Goal: Check status

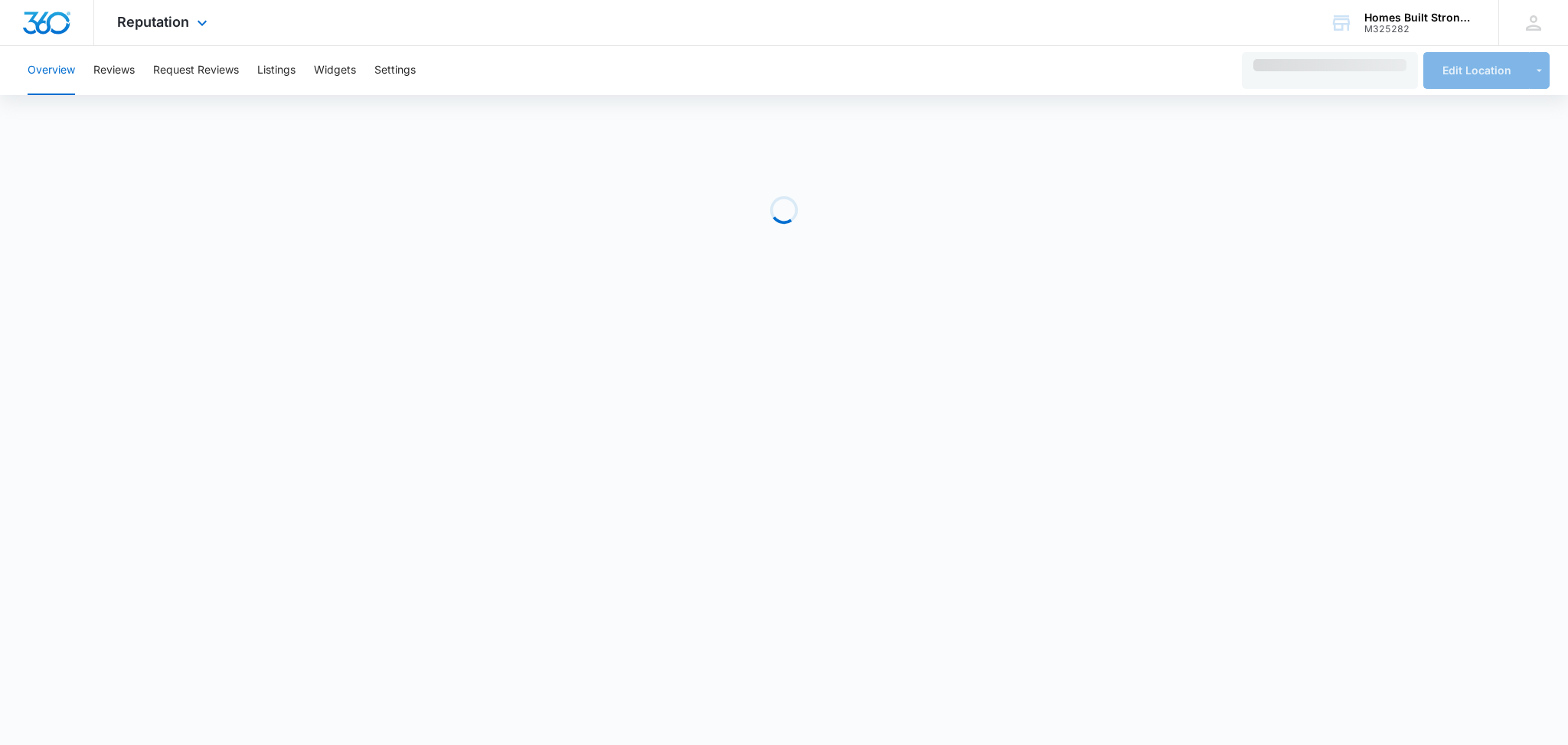
click at [189, 23] on div "Reputation Apps Reputation Websites Forms CRM Email Social Shop Payments POS Co…" at bounding box center [164, 22] width 140 height 45
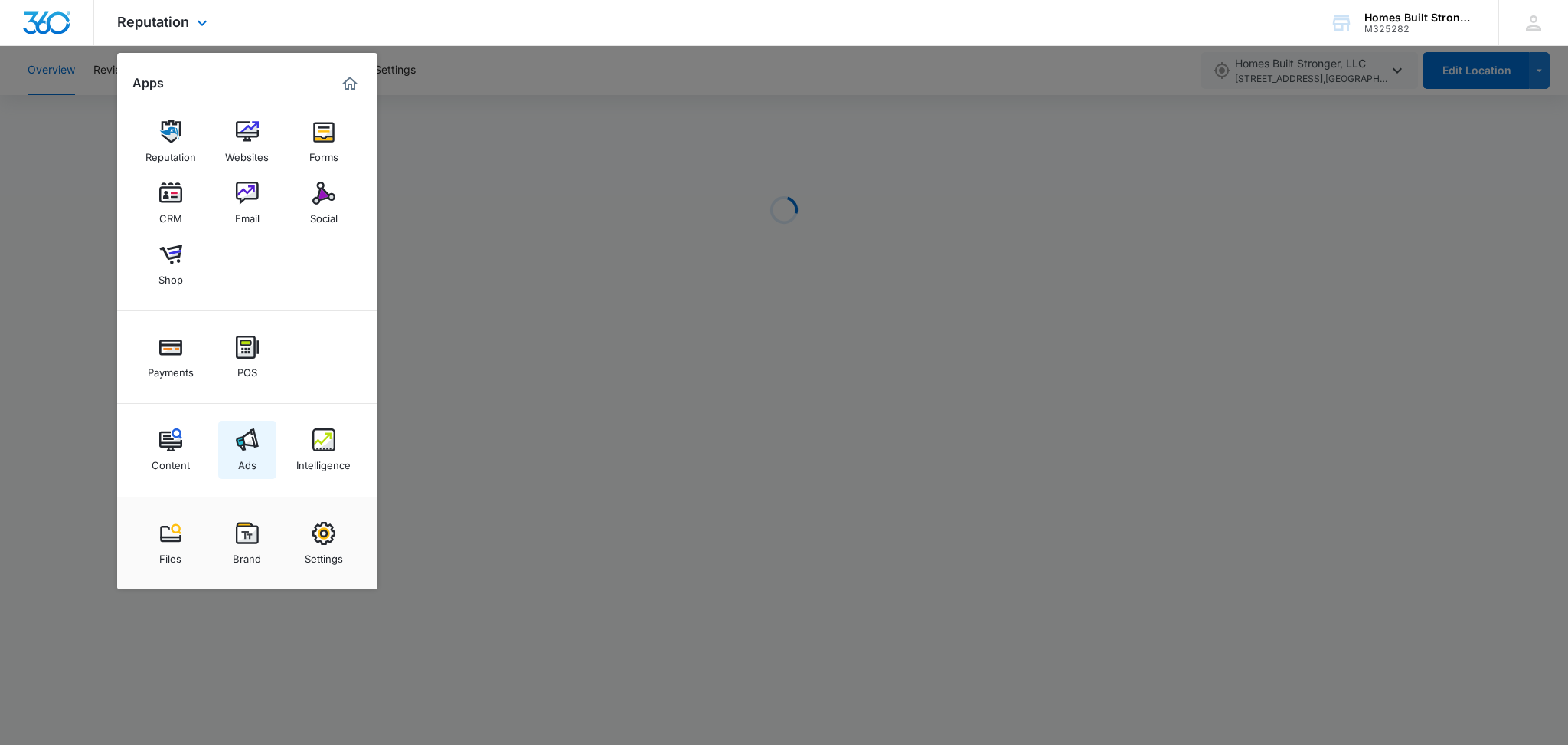
click at [260, 442] on link "Ads" at bounding box center [247, 450] width 59 height 59
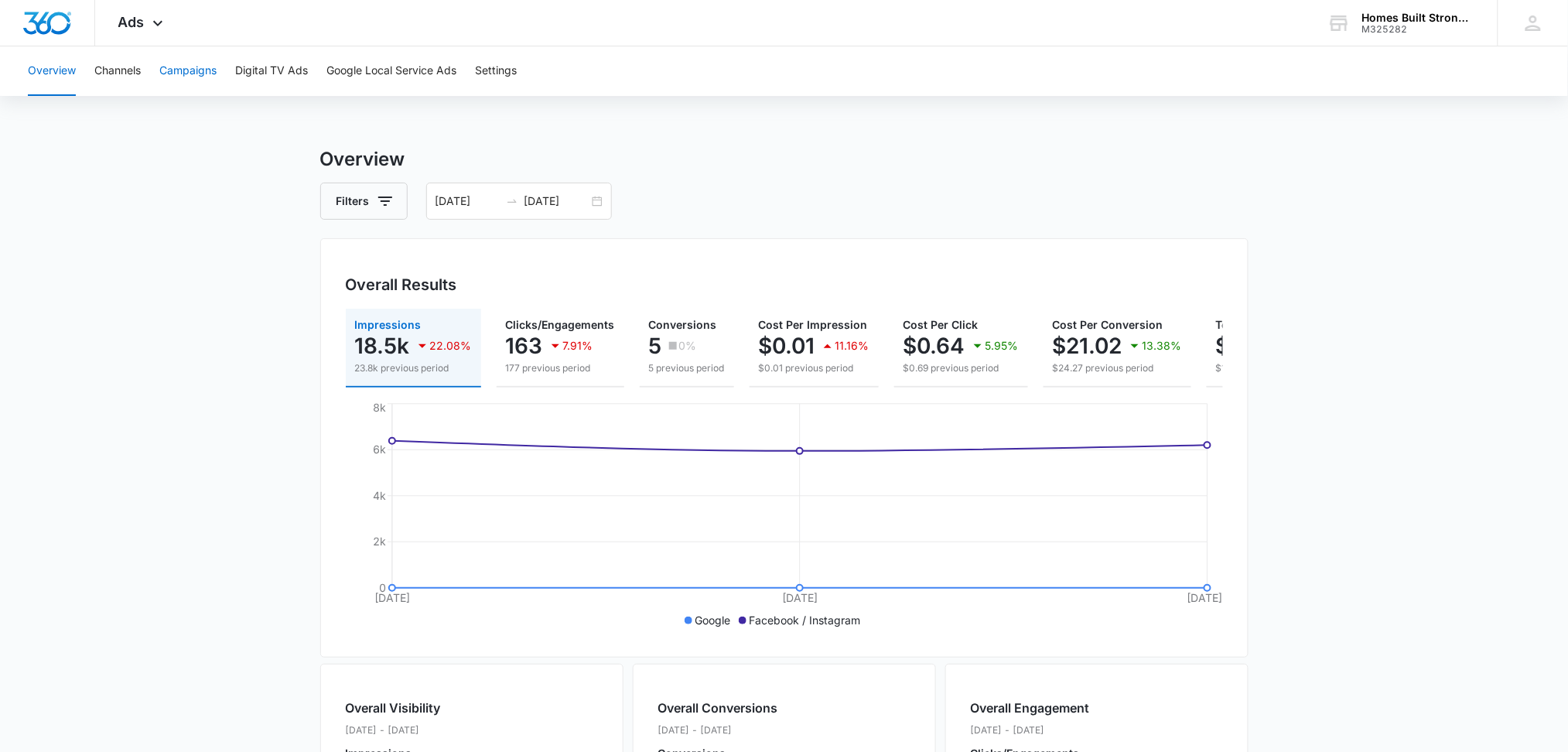
click at [199, 77] on button "Campaigns" at bounding box center [188, 71] width 57 height 49
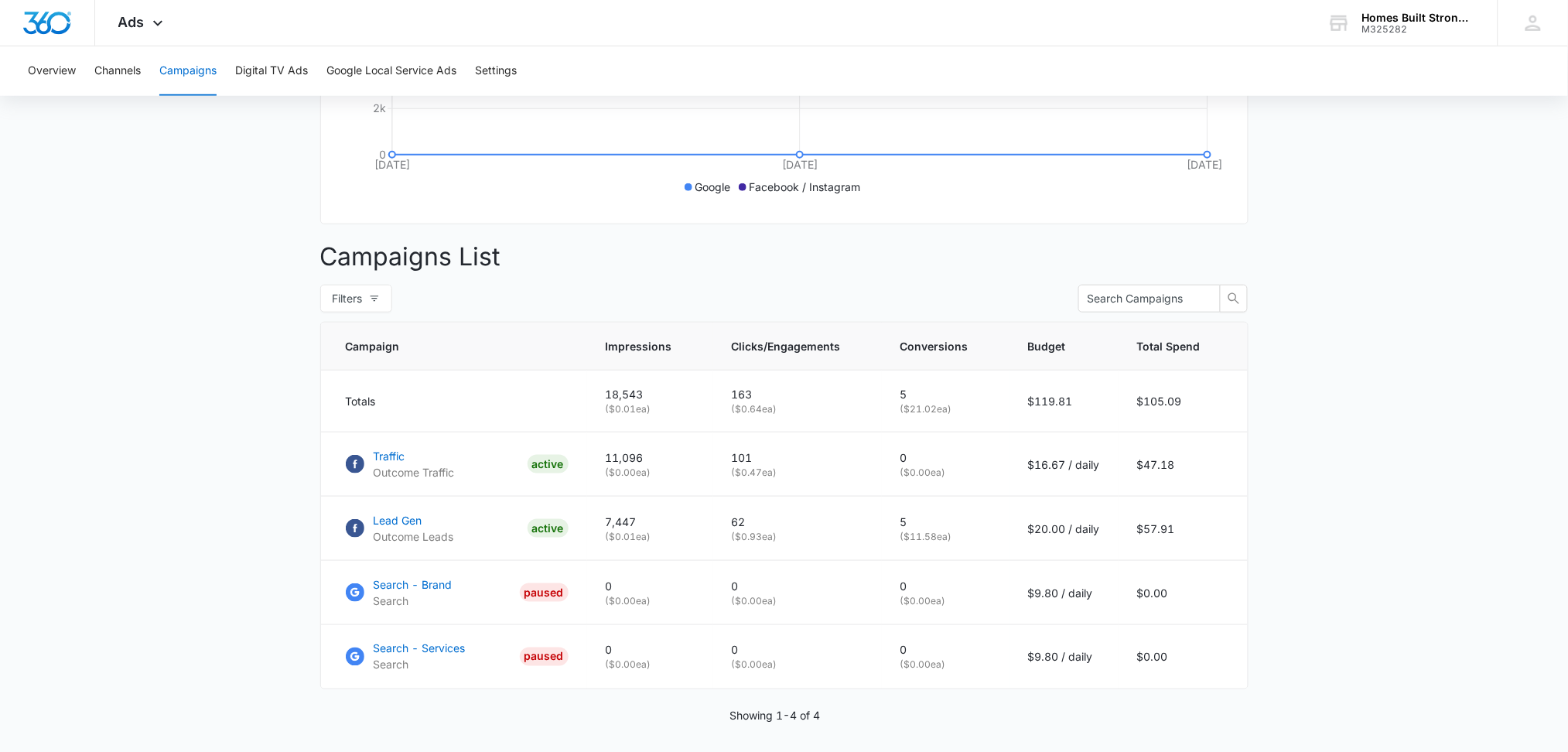
scroll to position [493, 0]
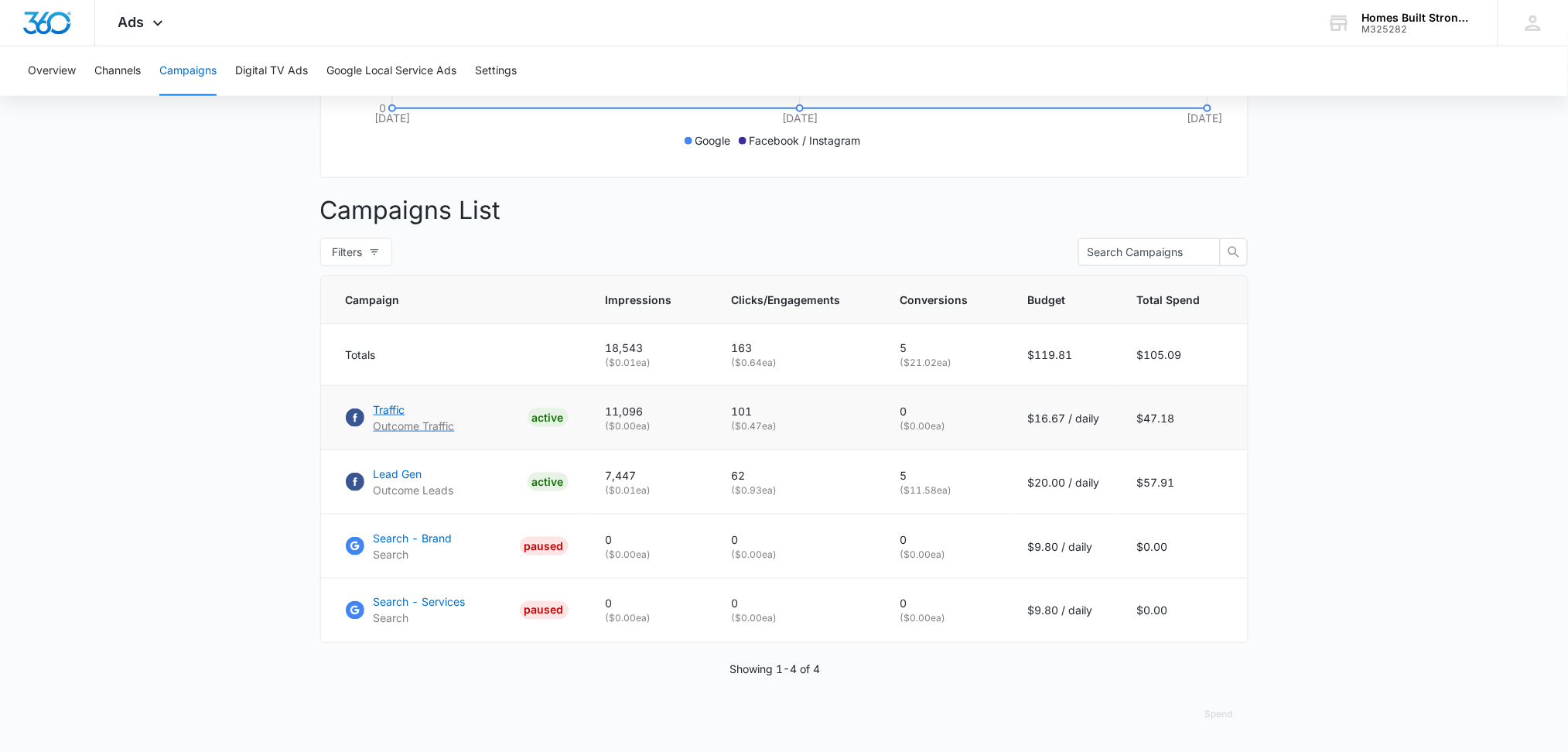
click at [416, 420] on p "Outcome Traffic" at bounding box center [414, 426] width 81 height 16
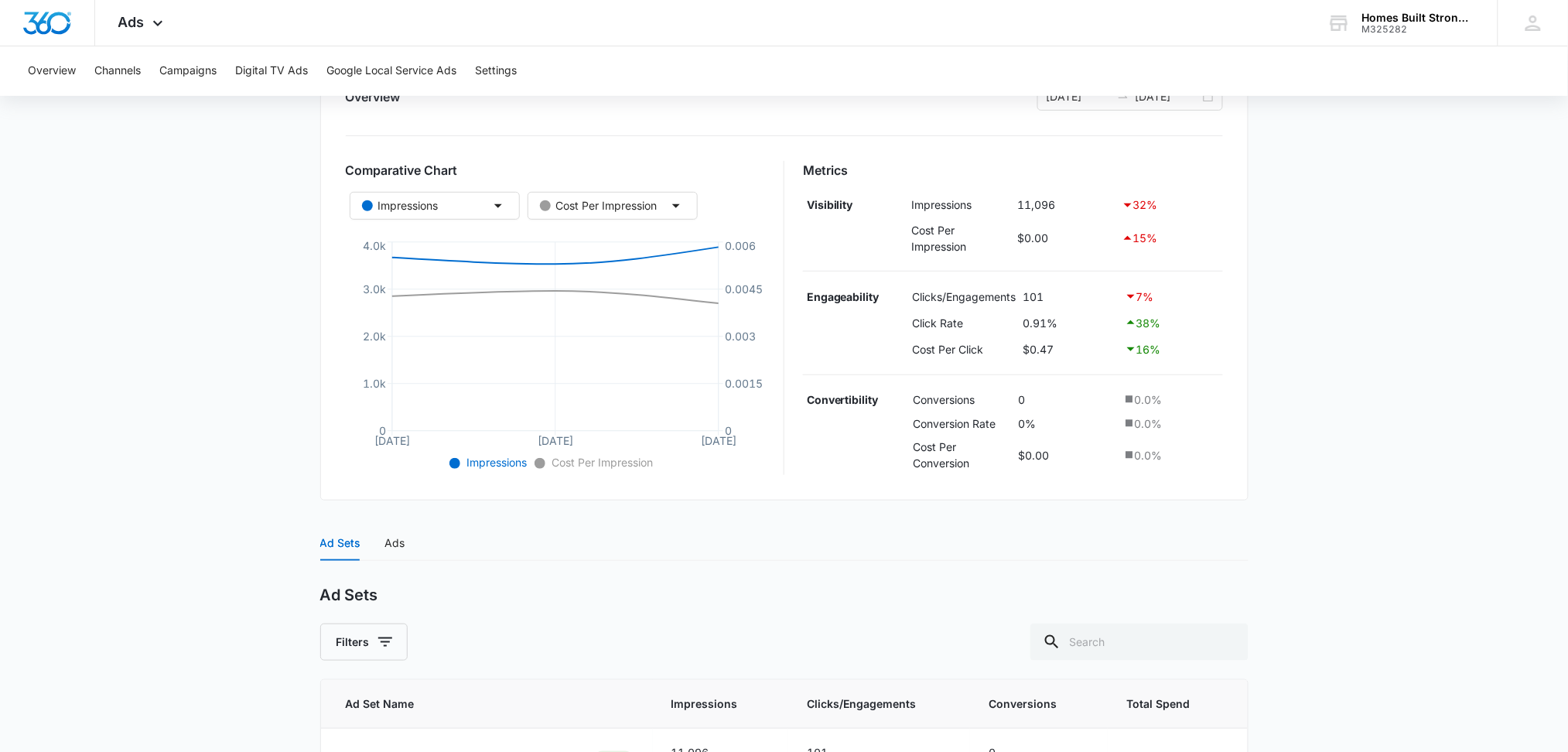
scroll to position [320, 0]
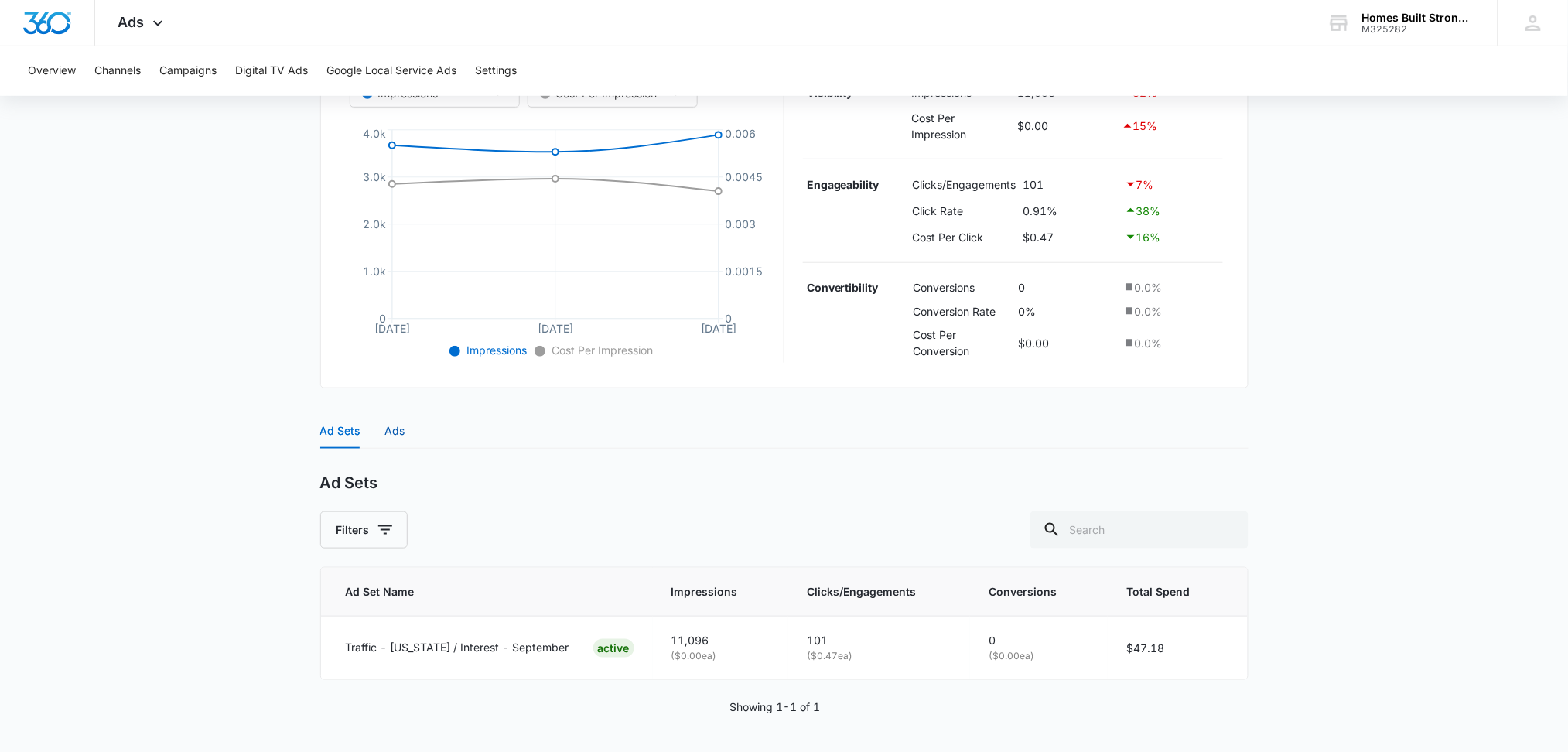
click at [391, 433] on div "Ads" at bounding box center [395, 431] width 20 height 17
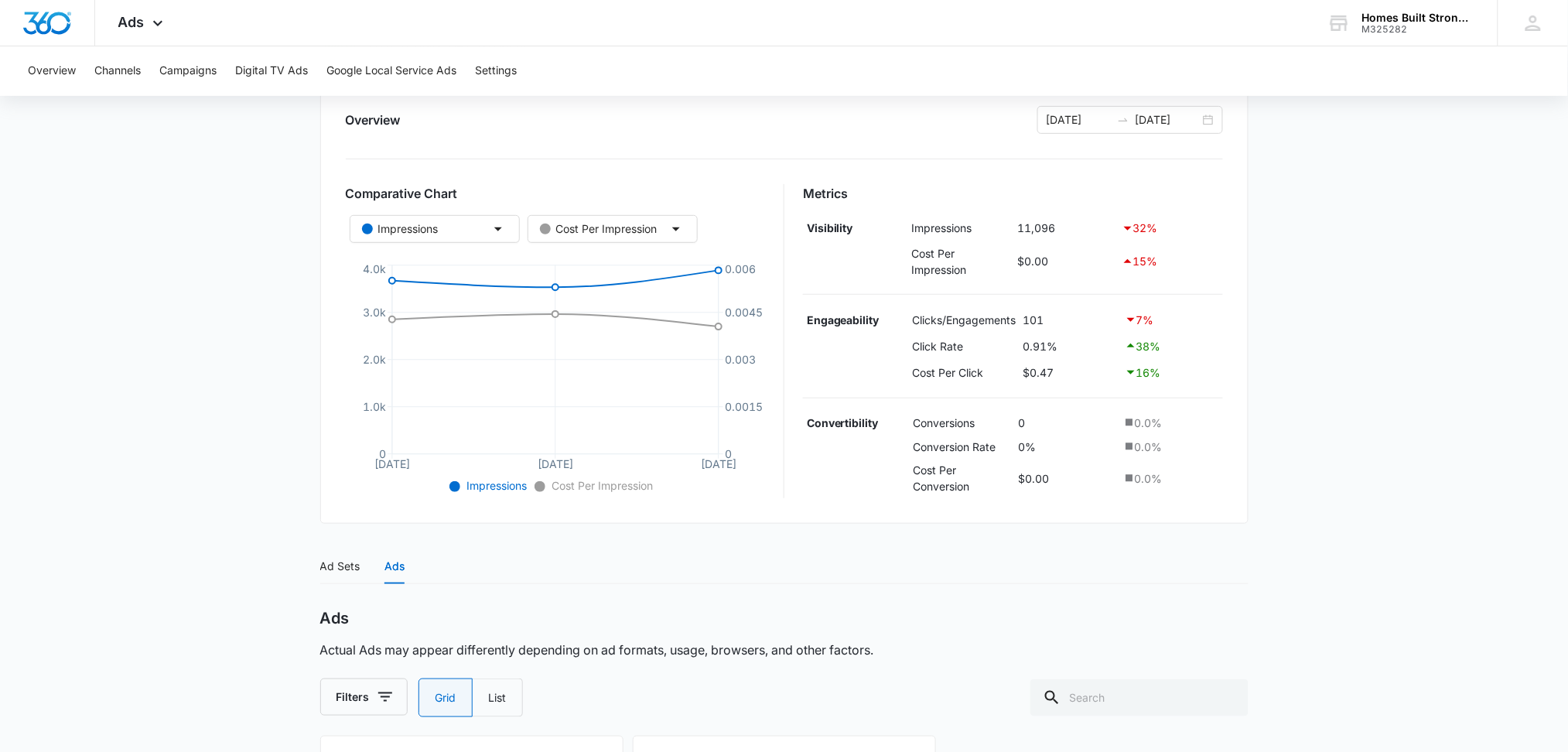
scroll to position [219, 0]
